Goal: Book appointment/travel/reservation

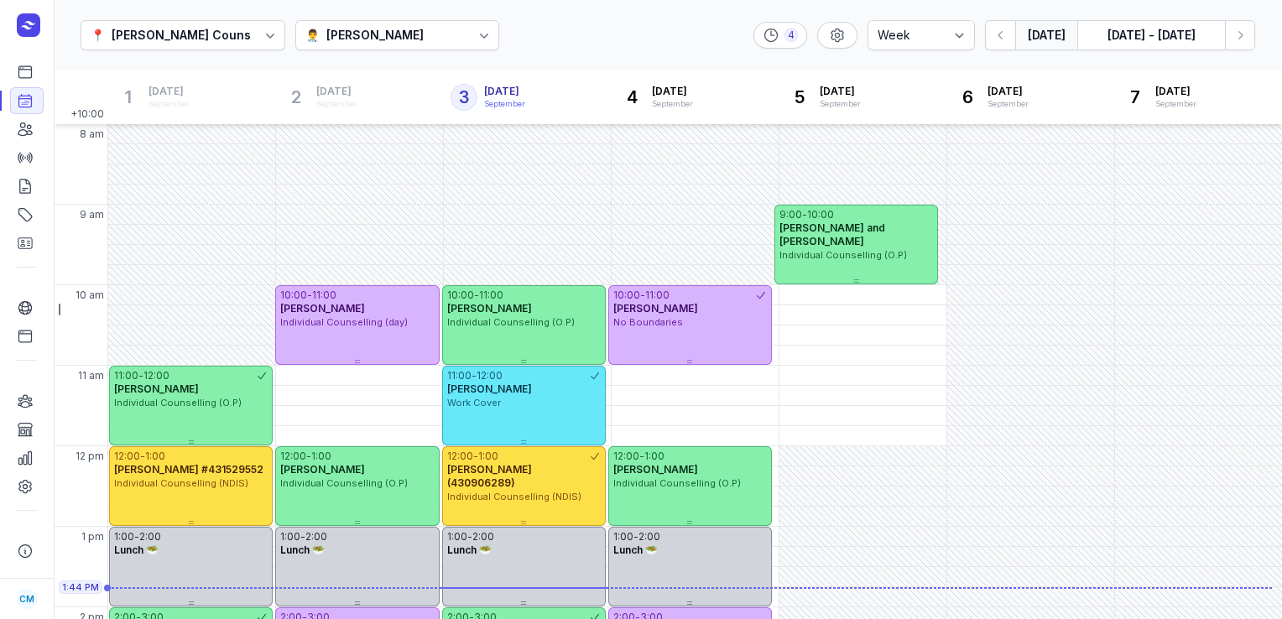
select select "week"
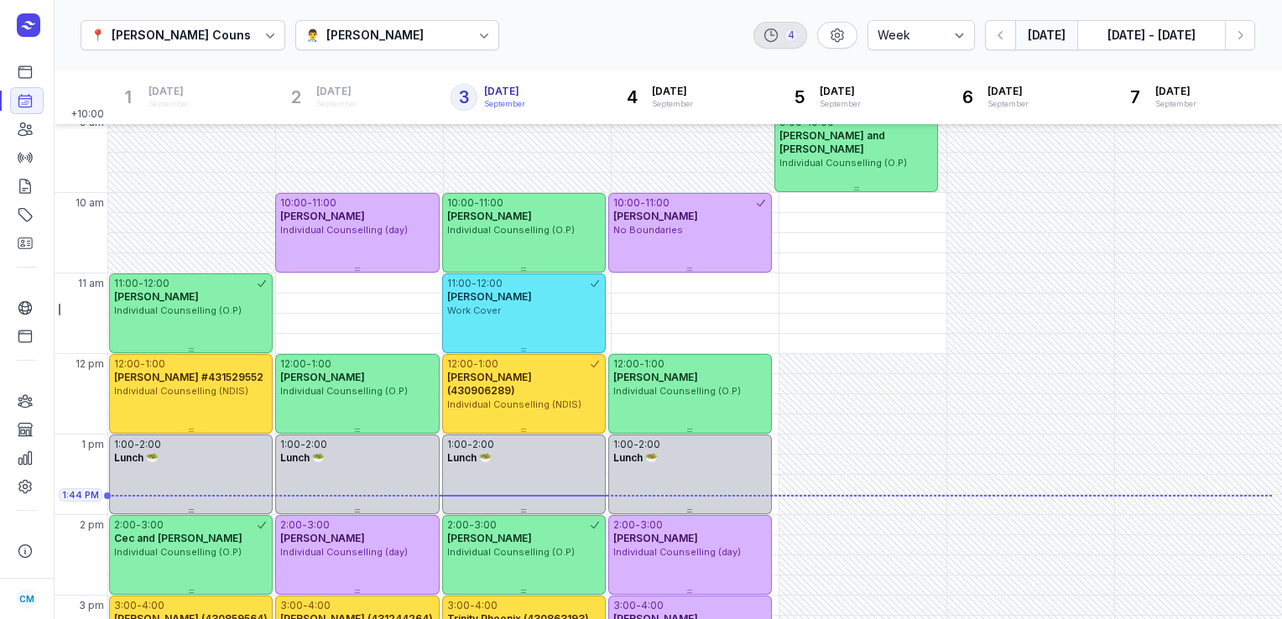
click at [790, 42] on div "4" at bounding box center [780, 35] width 54 height 27
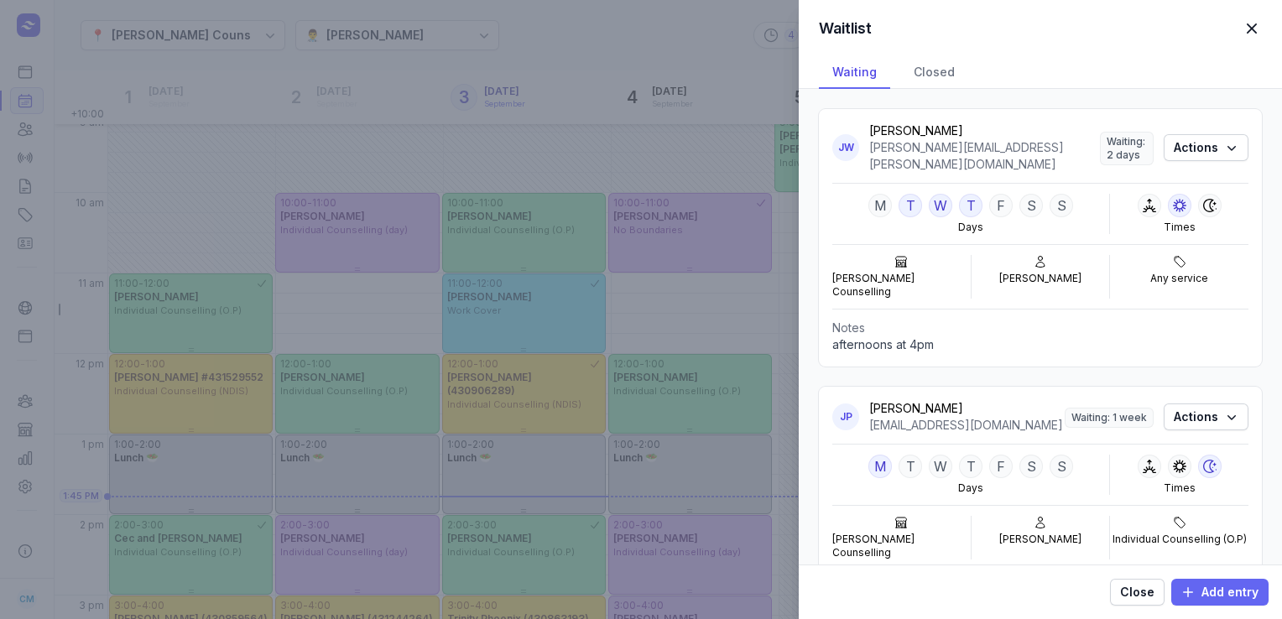
click at [1207, 589] on span "Add entry" at bounding box center [1219, 592] width 77 height 20
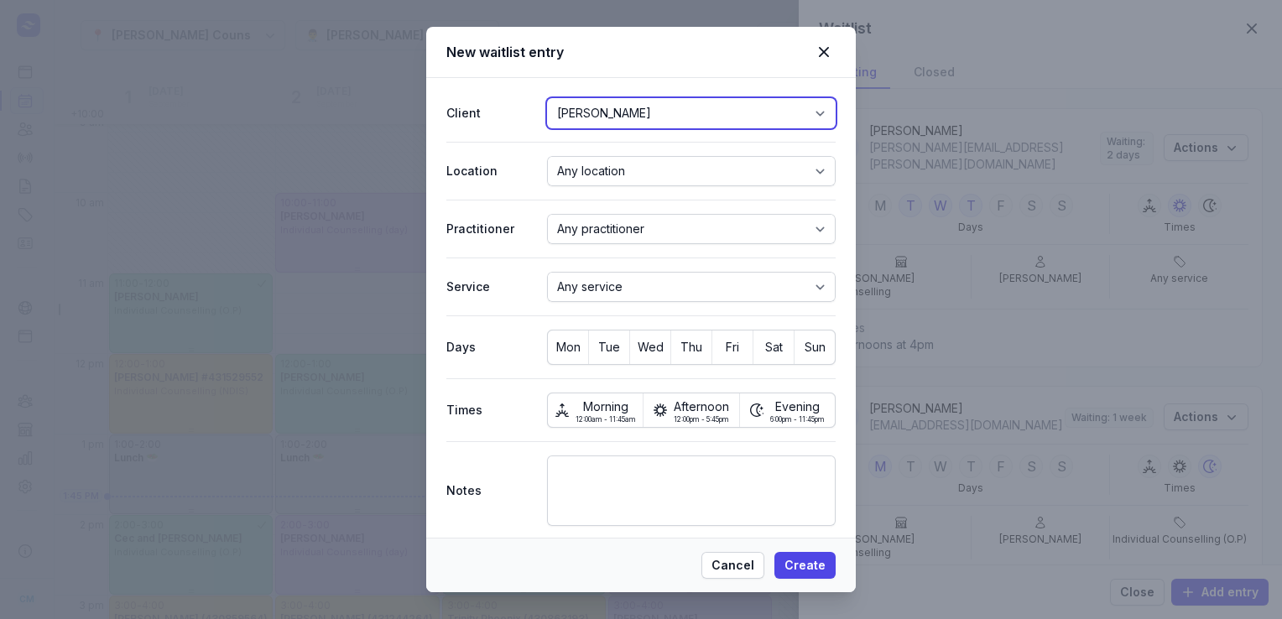
click at [702, 102] on select "[PERSON_NAME][US_STATE] [PERSON_NAME] [PERSON_NAME] [PERSON_NAME] [PERSON_NAME]…" at bounding box center [691, 113] width 289 height 30
select select "cli_01K43SQG2S6AQBJ0QN3FXFZ2GA"
click at [547, 98] on select "[PERSON_NAME][US_STATE] [PERSON_NAME] [PERSON_NAME] [PERSON_NAME] [PERSON_NAME]…" at bounding box center [691, 113] width 289 height 30
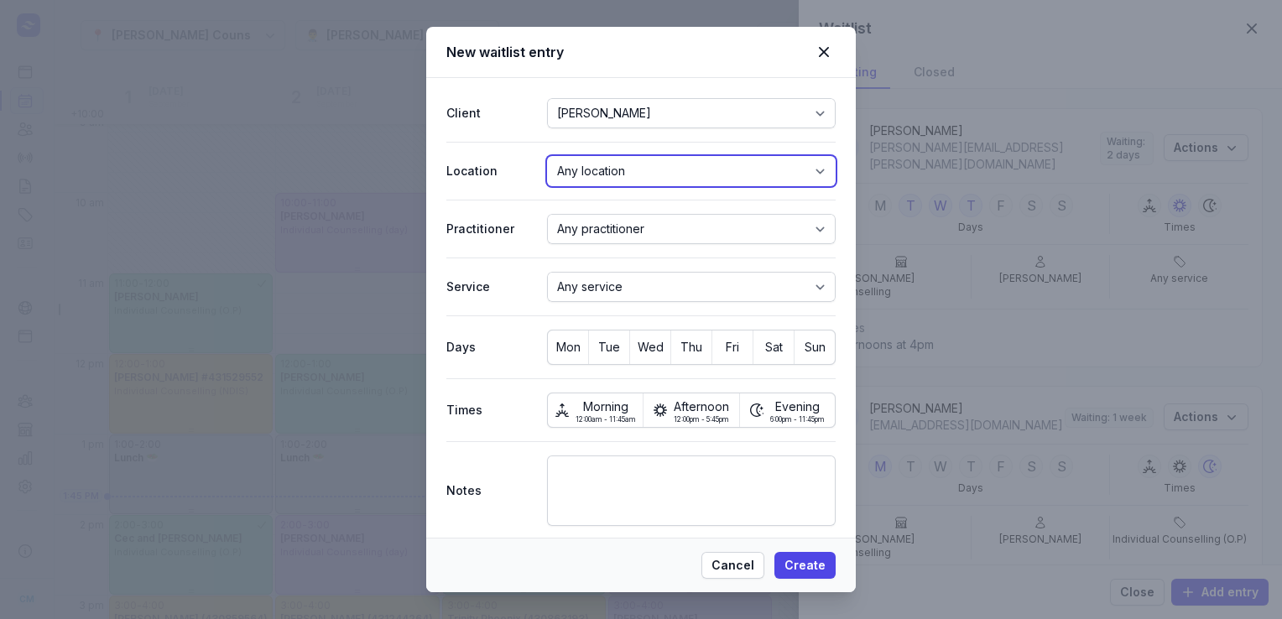
click at [614, 177] on select "Any location [PERSON_NAME] Counselling" at bounding box center [691, 171] width 289 height 30
select select "loc_01J3MBC5WYV0VXDEC5NHAV5R4M"
click at [547, 156] on select "Any location [PERSON_NAME] Counselling" at bounding box center [691, 171] width 289 height 30
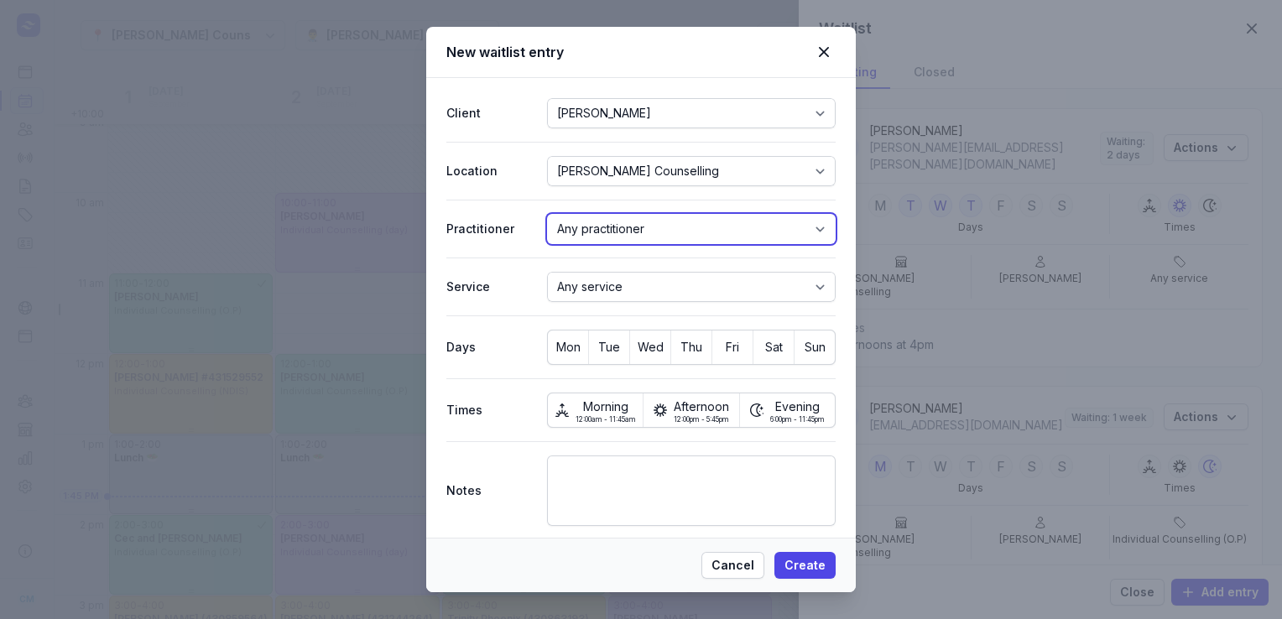
click at [601, 223] on select "Any practitioner [PERSON_NAME] [PERSON_NAME] [PERSON_NAME]" at bounding box center [691, 229] width 289 height 30
select select "pra_01JQTB8983ECRY5W2XMZHWXFDV"
click at [547, 214] on select "Any practitioner [PERSON_NAME] [PERSON_NAME] [PERSON_NAME]" at bounding box center [691, 229] width 289 height 30
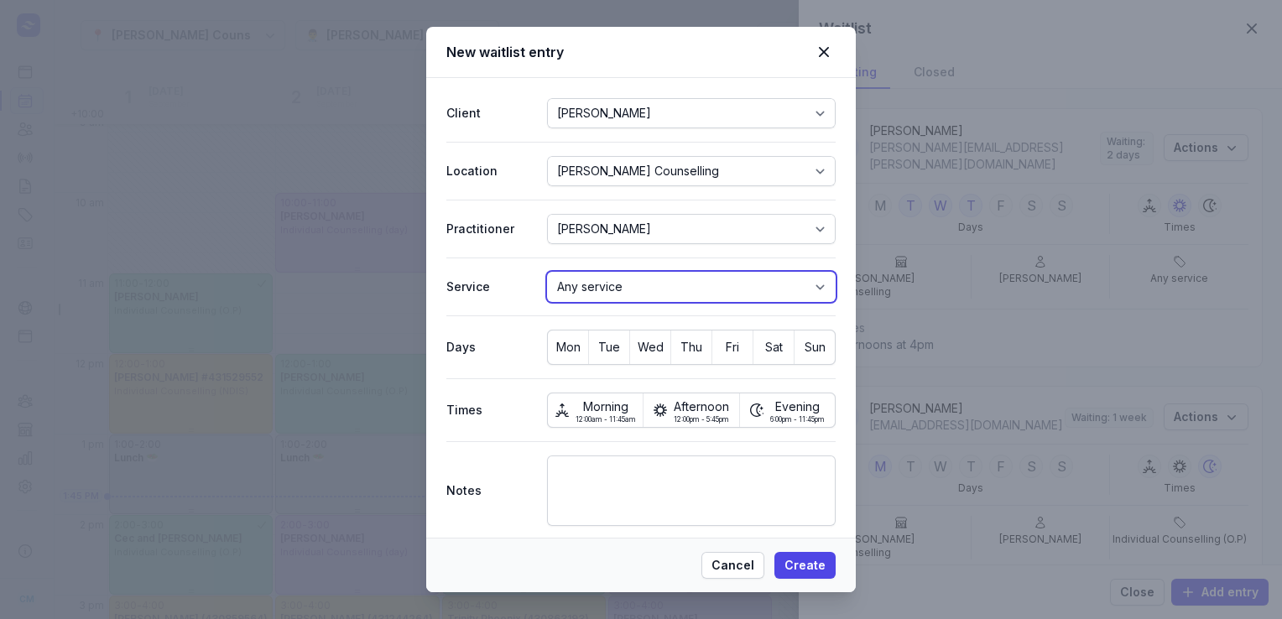
click at [590, 297] on select "Any service Work Cover Relationship Counselling (day)-Zoom or Telephone Relatio…" at bounding box center [691, 287] width 289 height 30
select select "ser_01JKD9T9KGGJDCDPTDW6SVRHT5"
click at [547, 272] on select "Any service Work Cover Relationship Counselling (day)-Zoom or Telephone Relatio…" at bounding box center [691, 287] width 289 height 30
click at [652, 348] on span "Wed" at bounding box center [650, 347] width 40 height 23
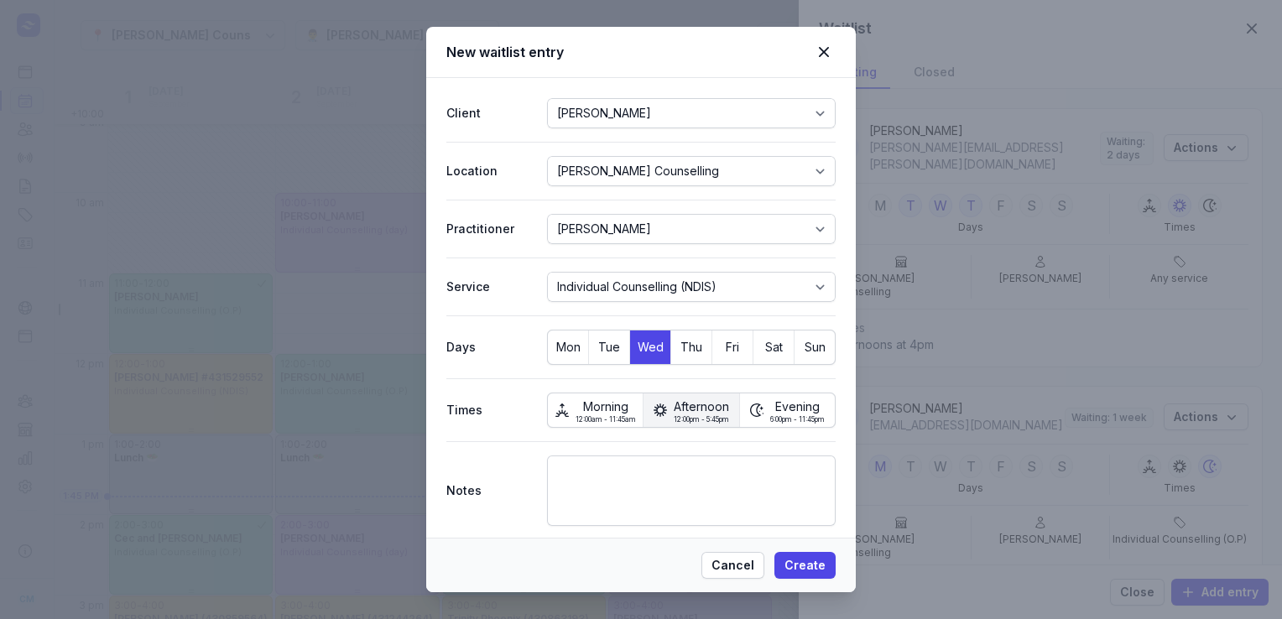
click at [716, 408] on span "Afternoon" at bounding box center [701, 407] width 55 height 18
click at [778, 411] on span "Evening" at bounding box center [797, 407] width 55 height 18
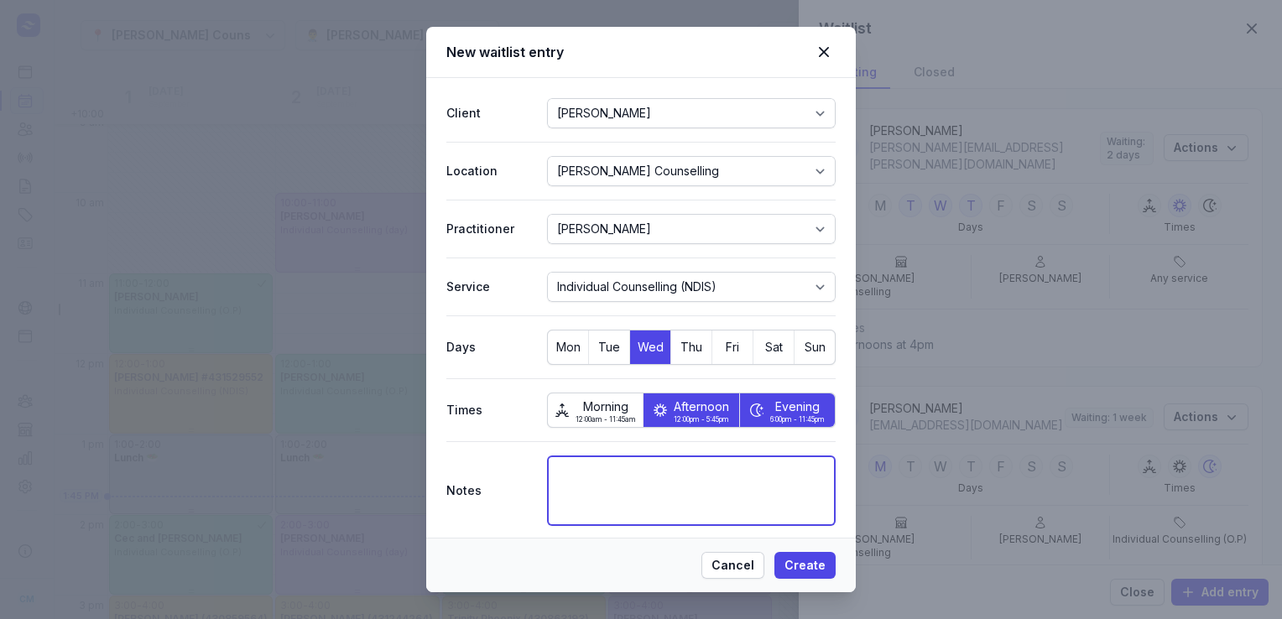
click at [678, 489] on textarea at bounding box center [691, 491] width 289 height 70
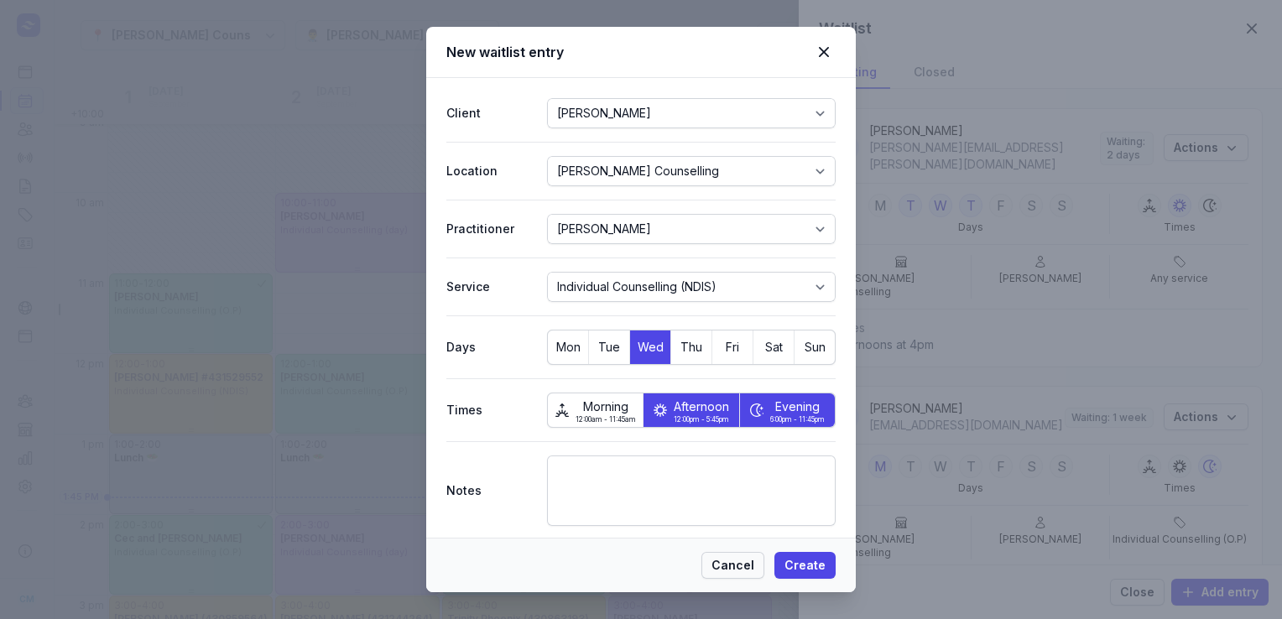
click at [750, 570] on span "Cancel" at bounding box center [732, 565] width 43 height 20
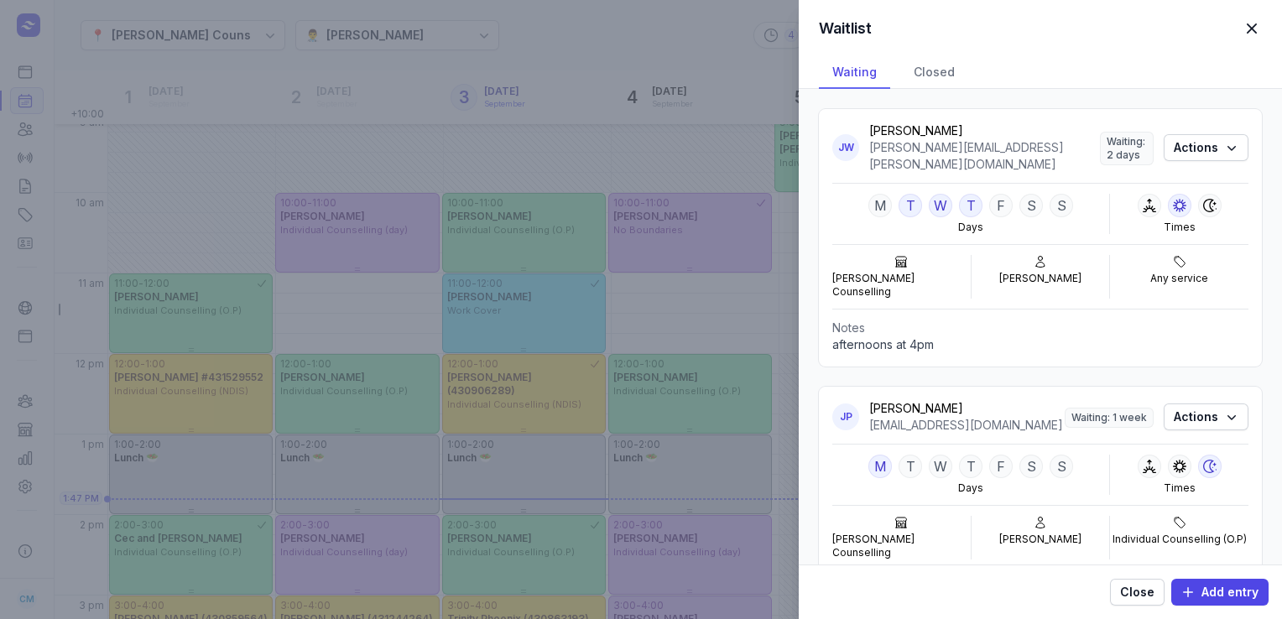
click at [1261, 29] on span "button" at bounding box center [1251, 28] width 37 height 37
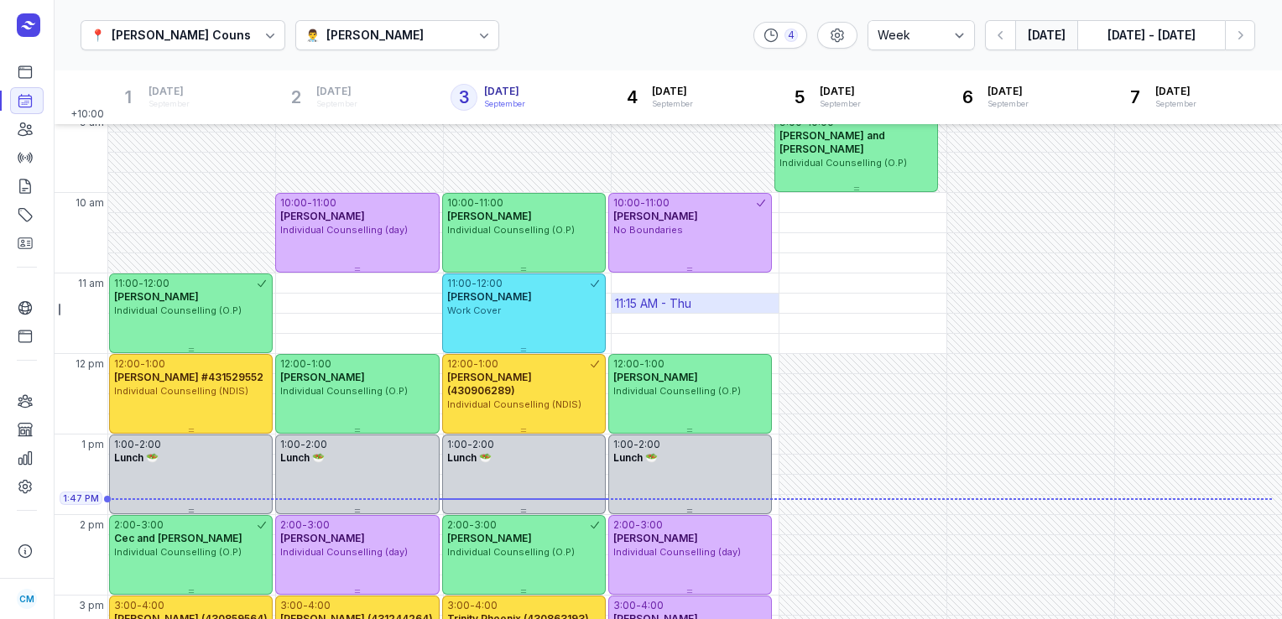
click at [659, 295] on div "11:15 AM - Thu" at bounding box center [653, 303] width 76 height 17
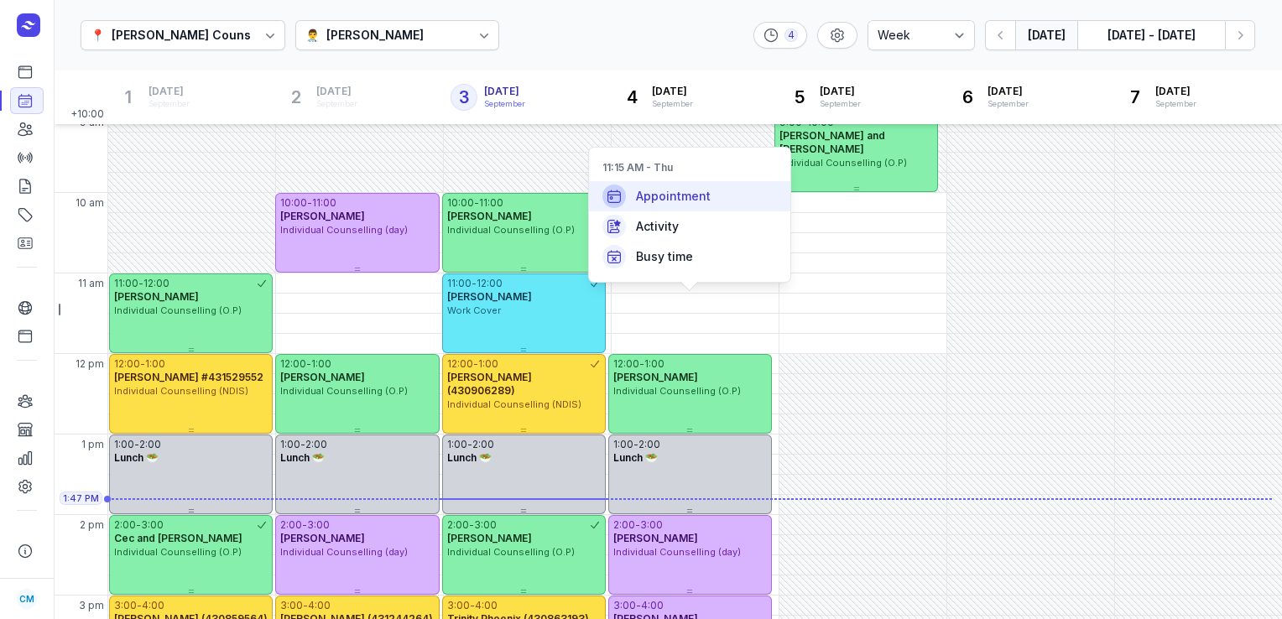
click at [673, 199] on span "Appointment" at bounding box center [673, 196] width 75 height 17
select select
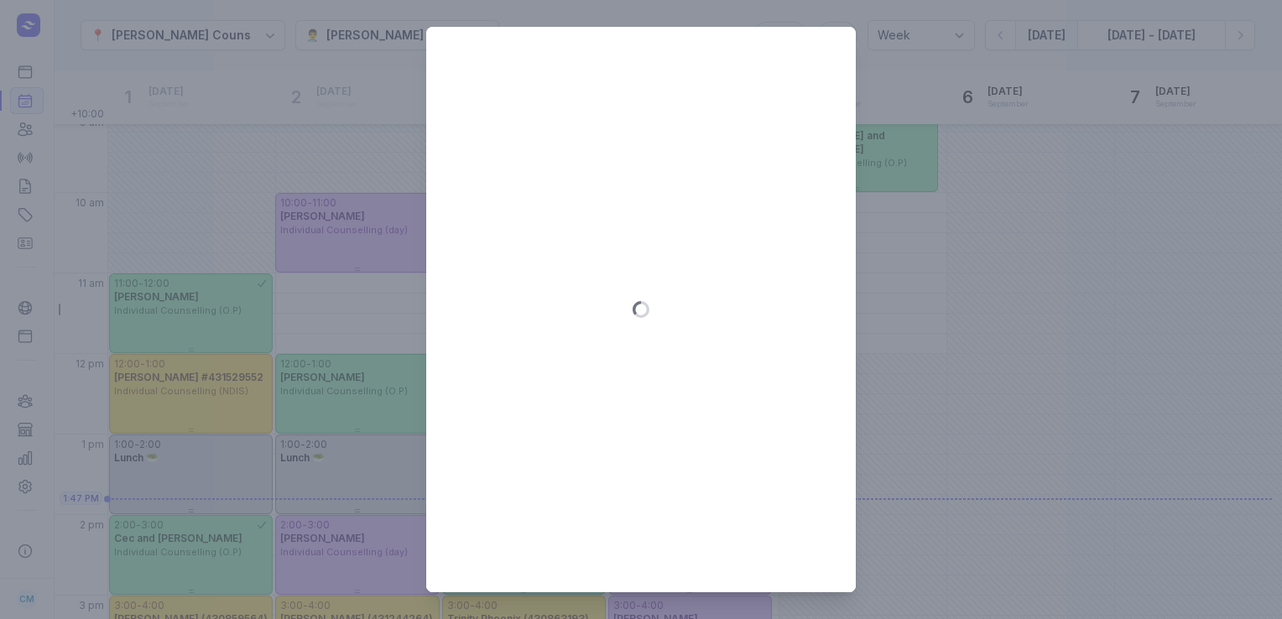
type input "[DATE]"
select select "11:15"
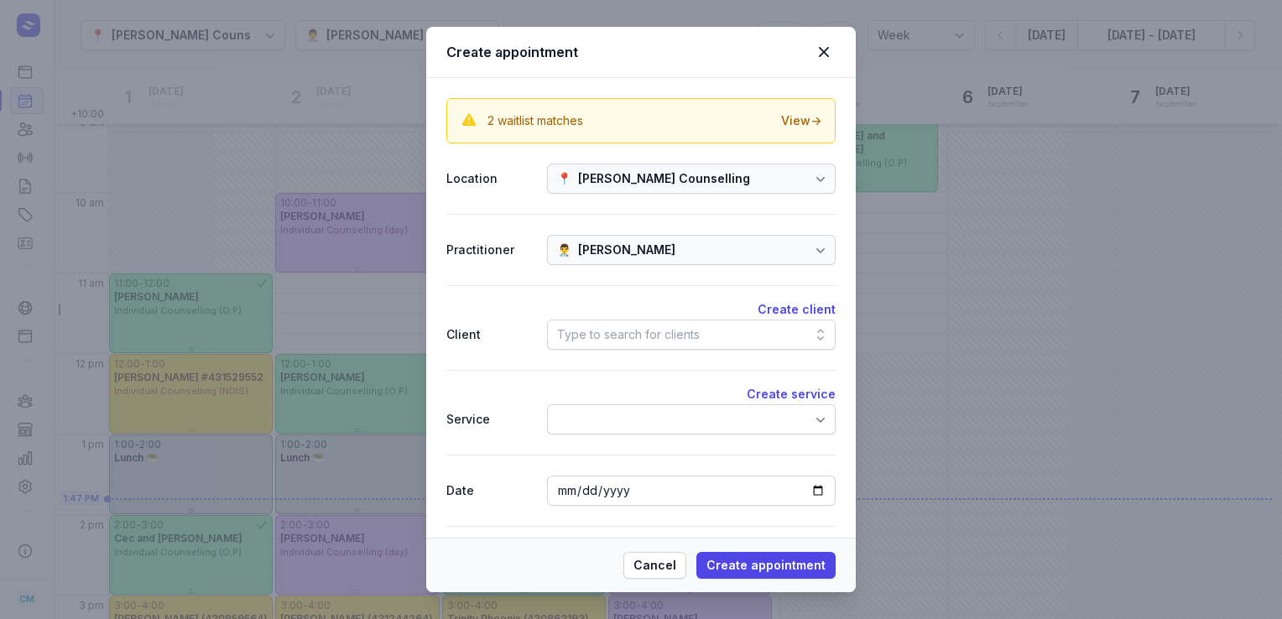
click at [586, 425] on div at bounding box center [573, 419] width 32 height 20
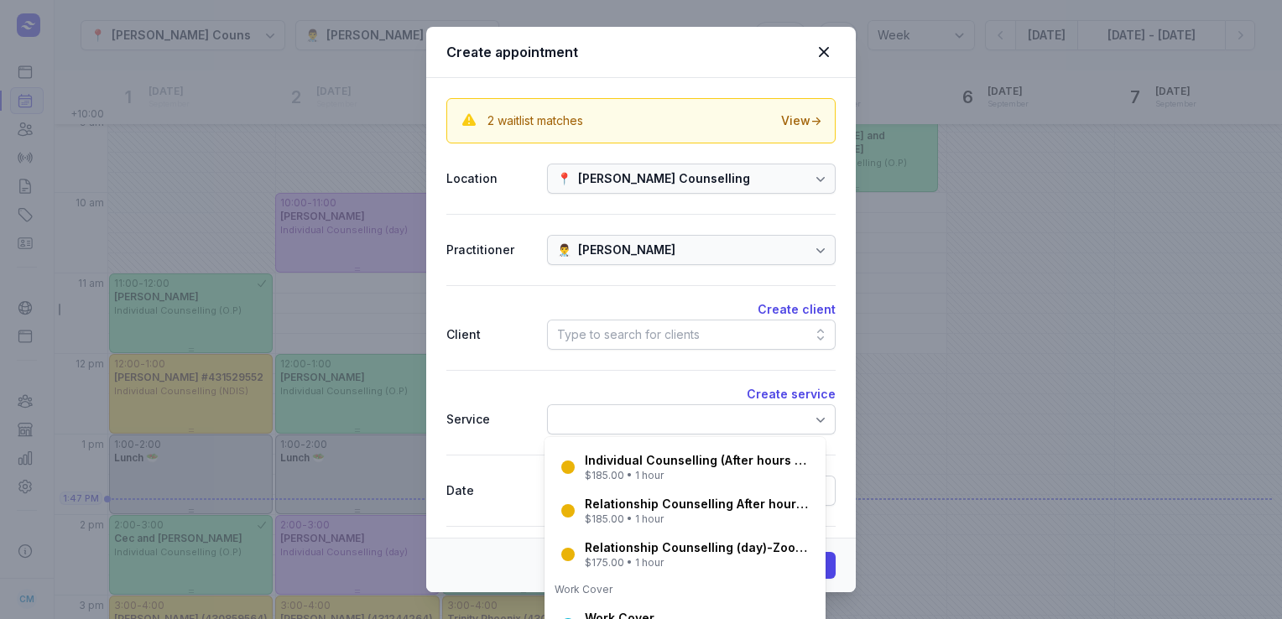
scroll to position [567, 0]
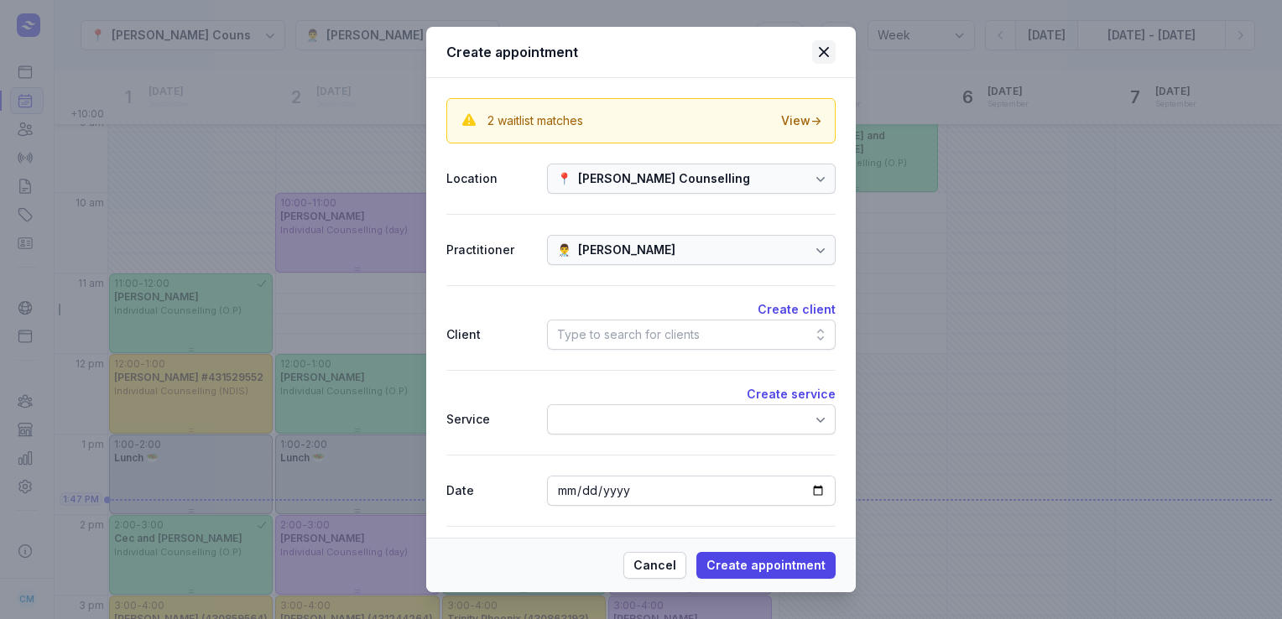
click at [831, 57] on icon at bounding box center [824, 52] width 20 height 20
select select
